Goal: Task Accomplishment & Management: Use online tool/utility

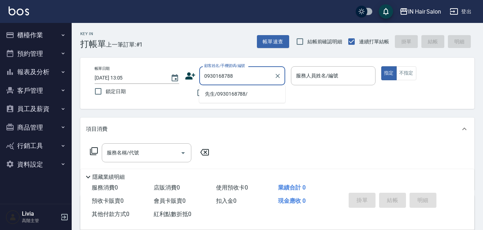
click at [219, 95] on li "先生/0930168788/" at bounding box center [242, 94] width 86 height 12
type input "先生/0930168788/"
type input "6號設計師[PERSON_NAME]-6"
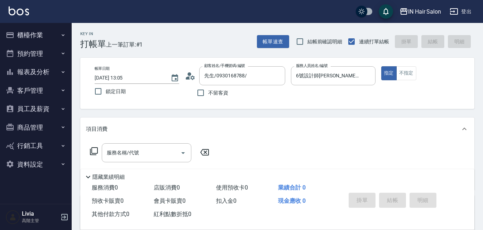
click at [97, 148] on icon at bounding box center [94, 151] width 8 height 8
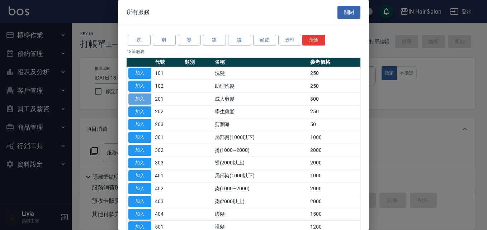
click at [143, 99] on button "加入" at bounding box center [139, 99] width 23 height 11
type input "成人剪髮(201)"
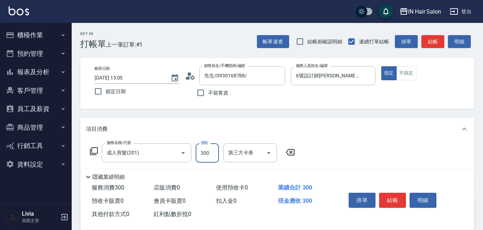
click at [210, 156] on input "300" at bounding box center [207, 152] width 23 height 19
type input "400"
drag, startPoint x: 361, startPoint y: 152, endPoint x: 363, endPoint y: 160, distance: 8.3
click at [361, 152] on div "服務名稱/代號 成人剪髮(201) 服務名稱/代號 價格 400 價格 第三方卡券 第三方卡券" at bounding box center [277, 166] width 394 height 50
click at [395, 197] on button "結帳" at bounding box center [392, 200] width 27 height 15
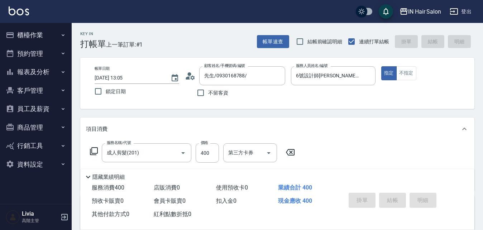
type input "[DATE] 13:59"
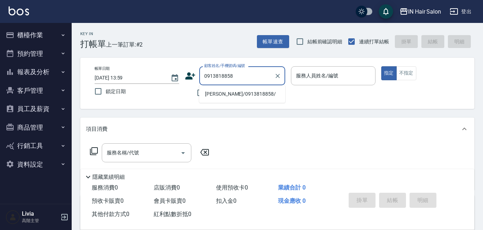
click at [212, 94] on li "[PERSON_NAME]/0913818858/" at bounding box center [242, 94] width 86 height 12
type input "[PERSON_NAME]/0913818858/"
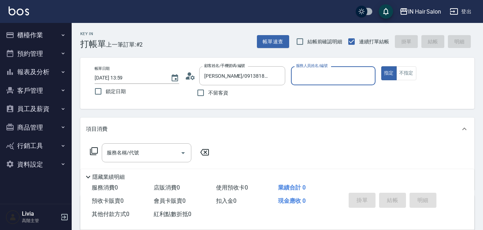
type input "7號設計師[PERSON_NAME]-7"
click at [94, 151] on icon at bounding box center [94, 151] width 9 height 9
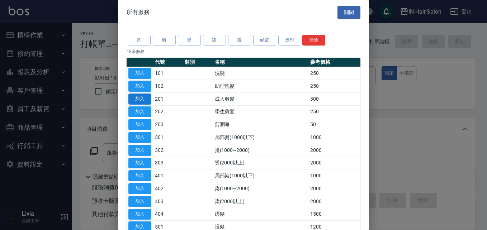
click at [138, 97] on button "加入" at bounding box center [139, 99] width 23 height 11
type input "成人剪髮(201)"
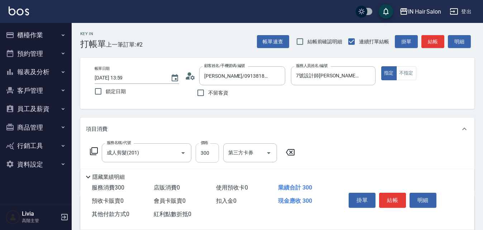
click at [213, 153] on input "300" at bounding box center [207, 152] width 23 height 19
type input "340"
click at [366, 153] on div "服務名稱/代號 成人剪髮(201) 服務名稱/代號 價格 340 價格 第三方卡券 第三方卡券" at bounding box center [277, 166] width 394 height 50
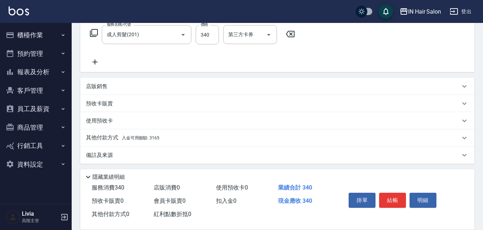
scroll to position [121, 0]
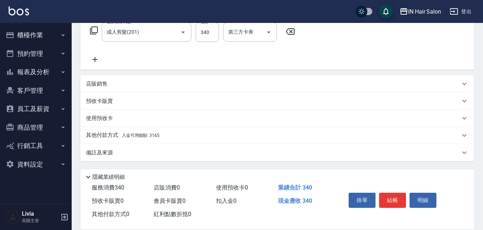
click at [109, 133] on p "其他付款方式 入金可用餘額: 3165" at bounding box center [123, 136] width 74 height 8
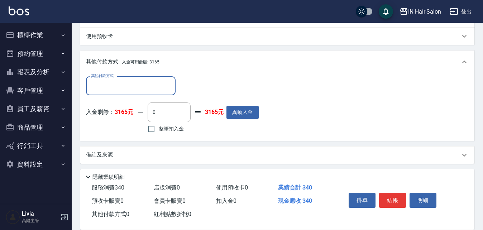
scroll to position [205, 0]
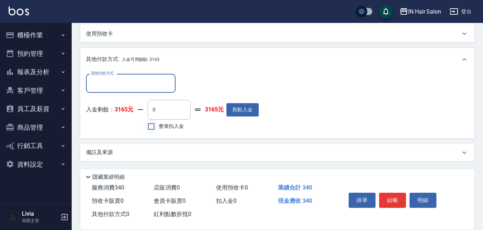
click at [152, 129] on input "整筆扣入金" at bounding box center [151, 126] width 15 height 15
checkbox input "true"
type input "340"
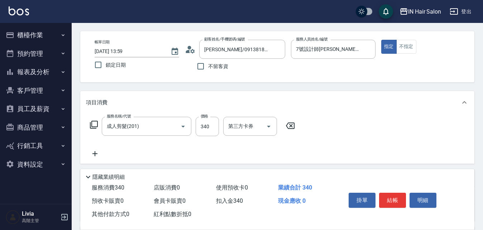
scroll to position [0, 0]
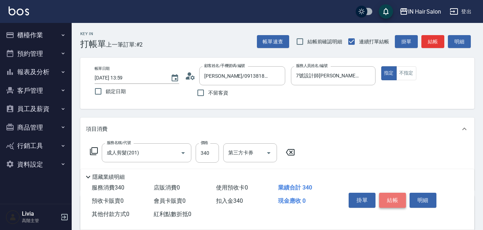
click at [397, 193] on button "結帳" at bounding box center [392, 200] width 27 height 15
type input "[DATE] 14:00"
